Goal: Task Accomplishment & Management: Use online tool/utility

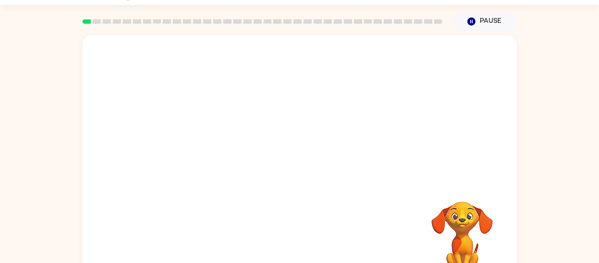
scroll to position [23, 0]
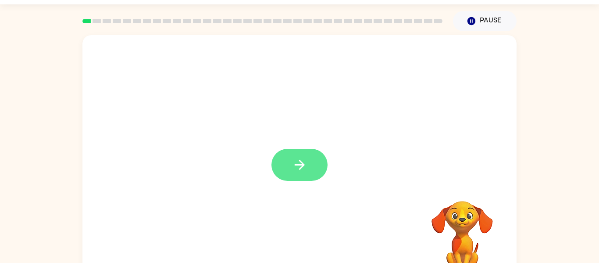
click at [303, 166] on icon "button" at bounding box center [299, 165] width 10 height 10
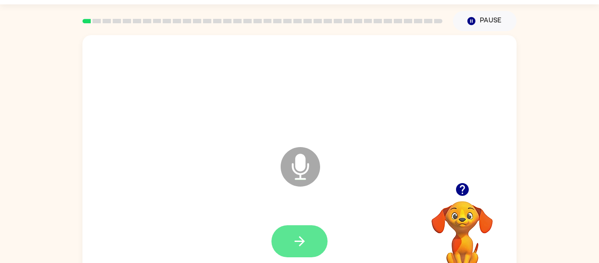
click at [303, 238] on icon "button" at bounding box center [299, 240] width 15 height 15
click at [297, 247] on icon "button" at bounding box center [299, 240] width 15 height 15
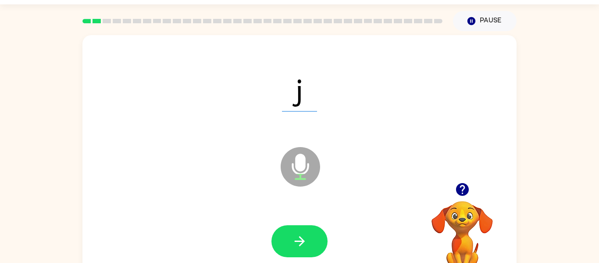
click at [297, 247] on icon "button" at bounding box center [299, 240] width 15 height 15
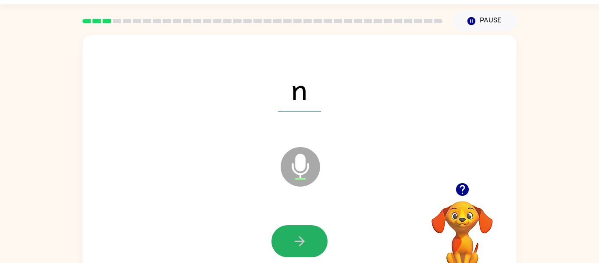
click at [297, 247] on icon "button" at bounding box center [299, 240] width 15 height 15
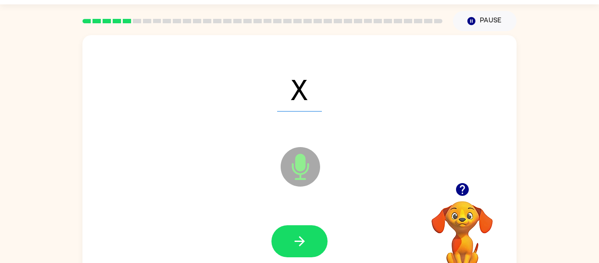
click at [297, 247] on icon "button" at bounding box center [299, 240] width 15 height 15
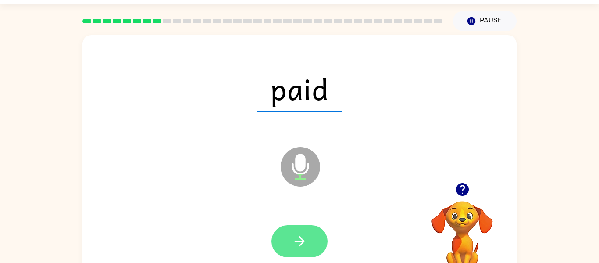
click at [295, 245] on icon "button" at bounding box center [299, 240] width 15 height 15
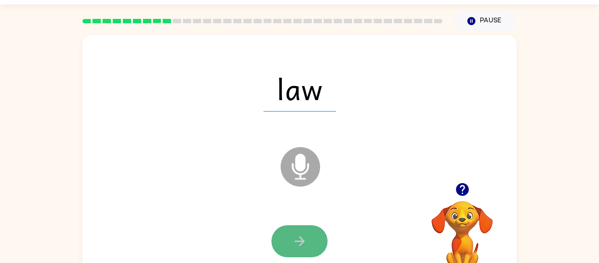
click at [308, 247] on button "button" at bounding box center [300, 241] width 56 height 32
click at [308, 247] on div at bounding box center [300, 241] width 56 height 32
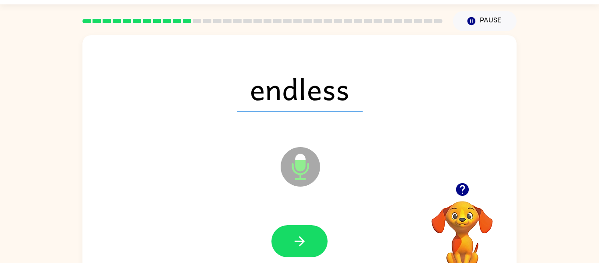
click at [312, 252] on button "button" at bounding box center [300, 241] width 56 height 32
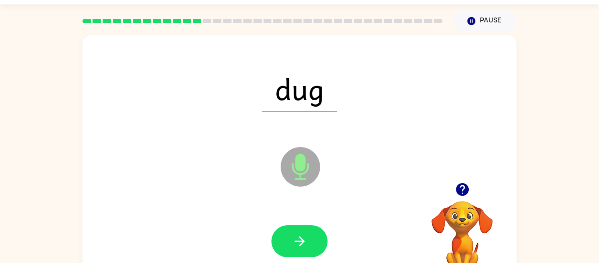
click at [312, 252] on button "button" at bounding box center [300, 241] width 56 height 32
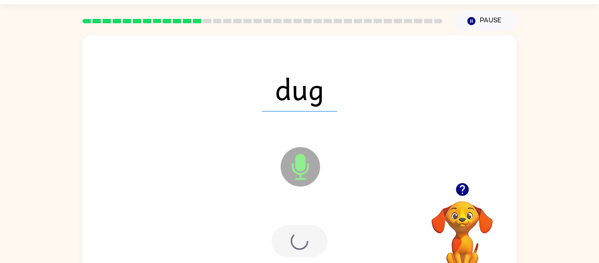
click at [312, 252] on div at bounding box center [300, 241] width 56 height 32
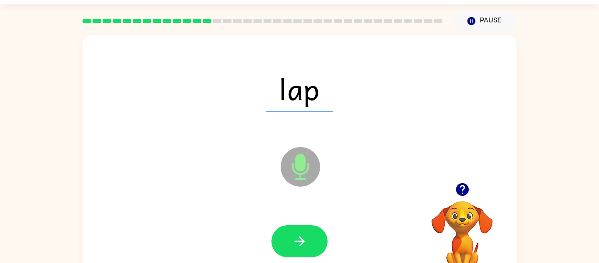
click at [312, 252] on button "button" at bounding box center [300, 241] width 56 height 32
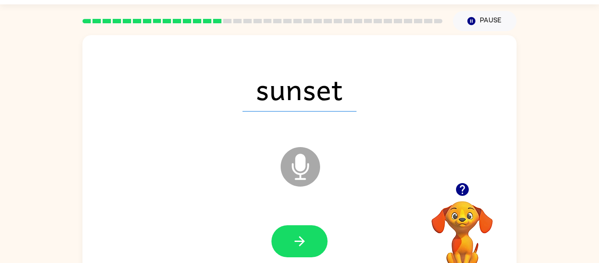
click at [312, 252] on button "button" at bounding box center [300, 241] width 56 height 32
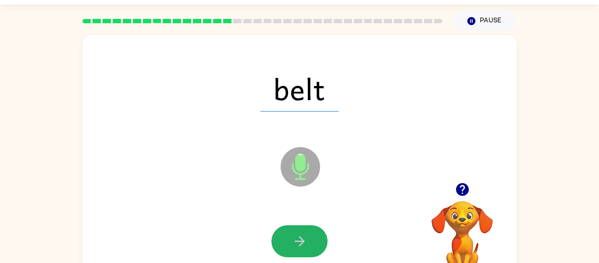
click at [312, 252] on button "button" at bounding box center [300, 241] width 56 height 32
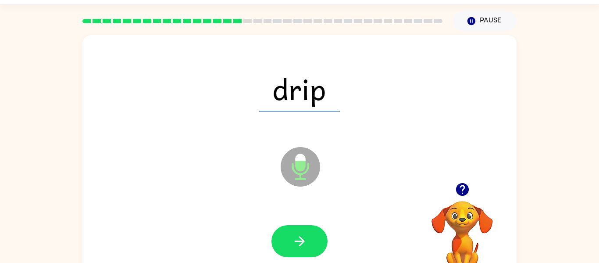
click at [312, 252] on button "button" at bounding box center [300, 241] width 56 height 32
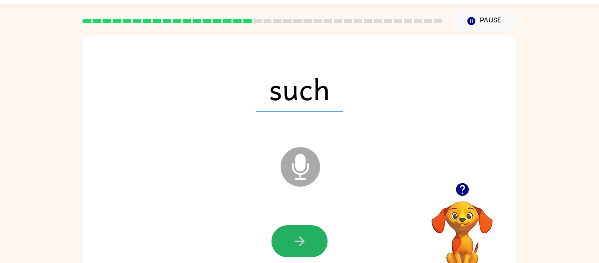
click at [312, 252] on button "button" at bounding box center [300, 241] width 56 height 32
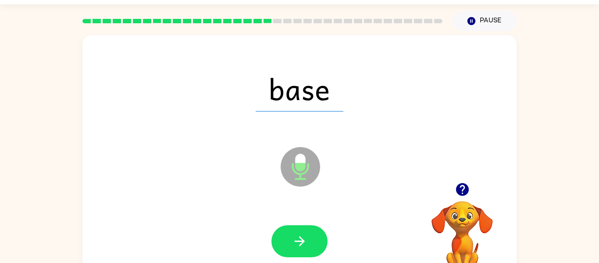
click at [312, 252] on button "button" at bounding box center [300, 241] width 56 height 32
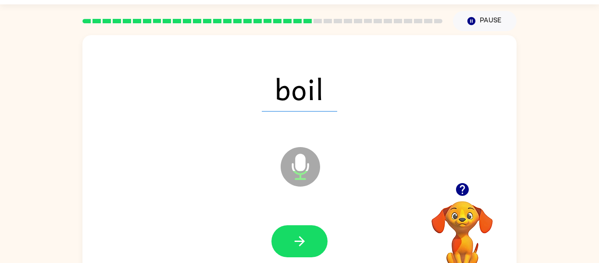
click at [312, 252] on button "button" at bounding box center [300, 241] width 56 height 32
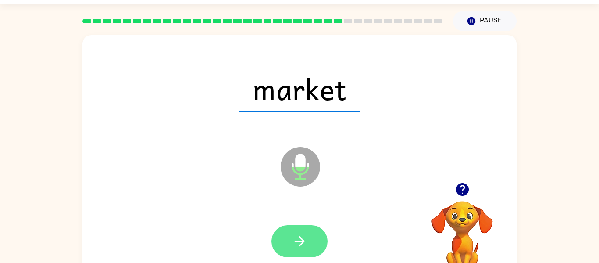
click at [312, 253] on button "button" at bounding box center [300, 241] width 56 height 32
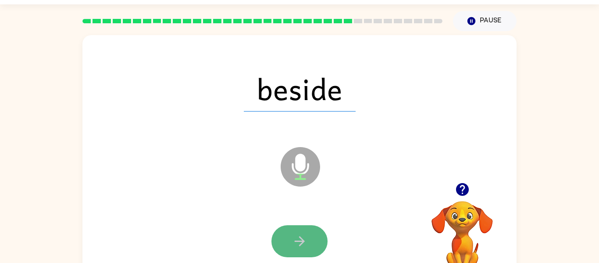
click at [314, 253] on button "button" at bounding box center [300, 241] width 56 height 32
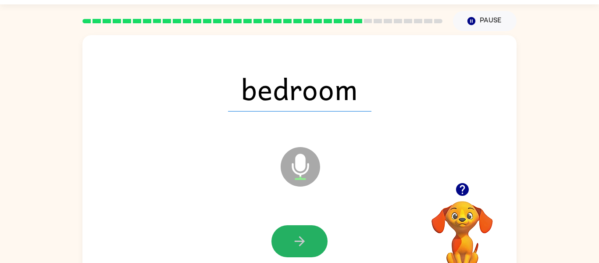
click at [314, 253] on button "button" at bounding box center [300, 241] width 56 height 32
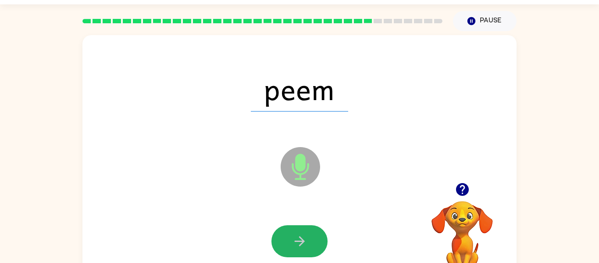
click at [314, 253] on button "button" at bounding box center [300, 241] width 56 height 32
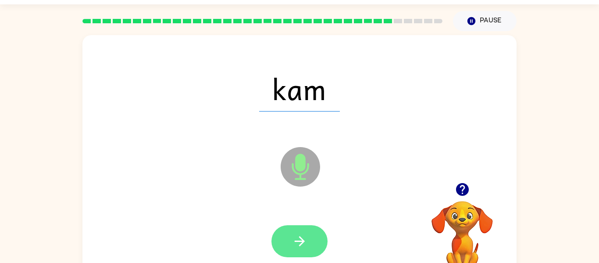
click at [314, 253] on button "button" at bounding box center [300, 241] width 56 height 32
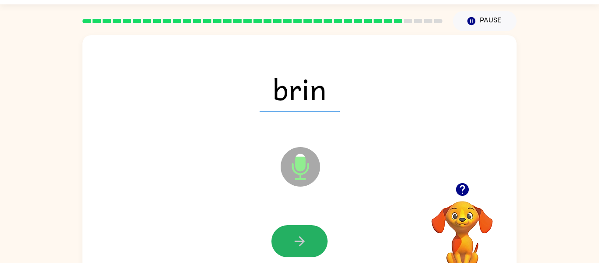
click at [314, 253] on button "button" at bounding box center [300, 241] width 56 height 32
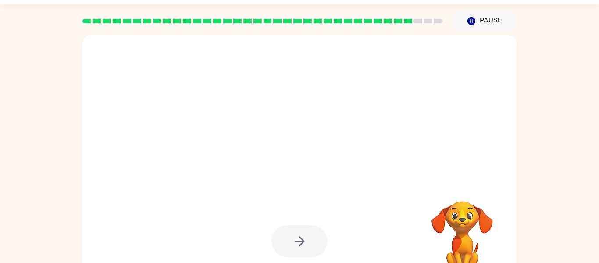
click at [314, 253] on div at bounding box center [300, 241] width 56 height 32
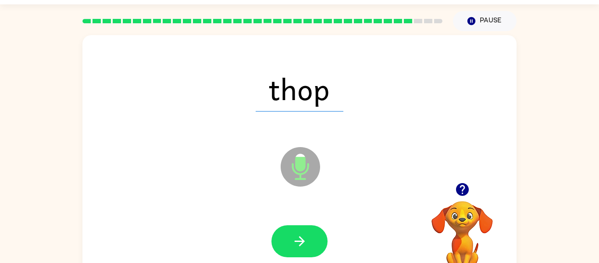
click at [314, 253] on button "button" at bounding box center [300, 241] width 56 height 32
click at [314, 252] on button "button" at bounding box center [300, 241] width 56 height 32
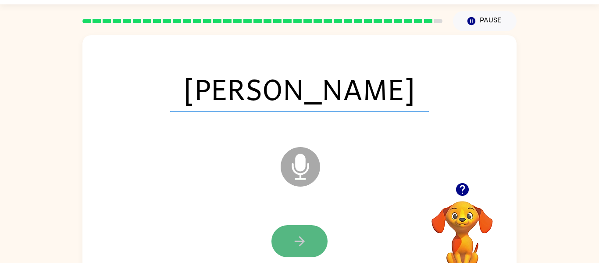
click at [314, 252] on button "button" at bounding box center [300, 241] width 56 height 32
